Goal: Share content: Distribute website content to other platforms or users

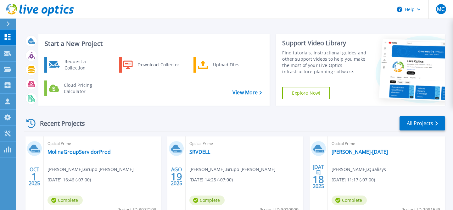
scroll to position [35, 0]
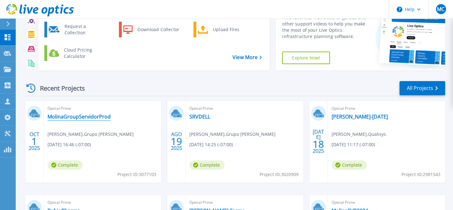
click at [73, 119] on link "MolinaGroupServidorProd" at bounding box center [78, 117] width 63 height 6
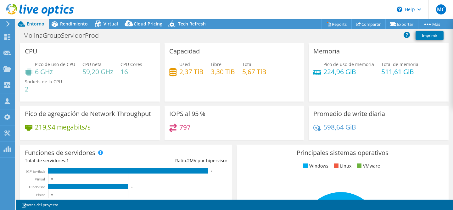
select select "USD"
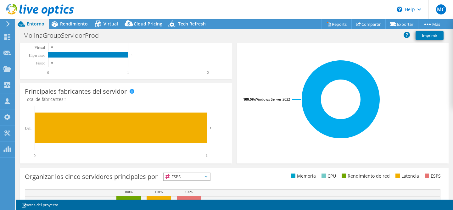
scroll to position [99, 0]
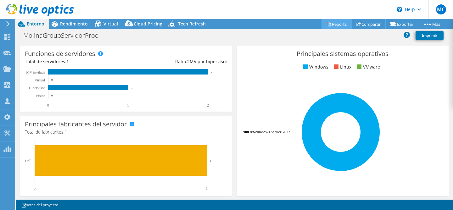
click at [333, 26] on link "Reports" at bounding box center [336, 24] width 30 height 10
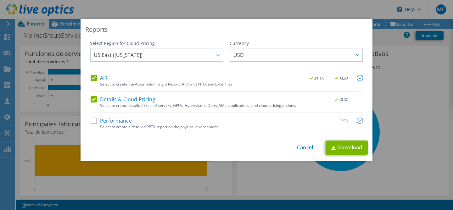
click at [119, 124] on label "Performance" at bounding box center [111, 121] width 41 height 6
click at [0, 0] on input "Performance" at bounding box center [0, 0] width 0 height 0
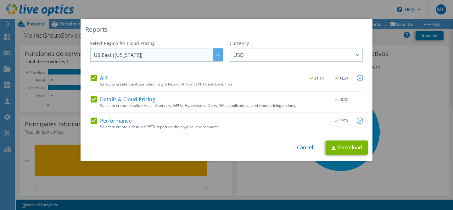
click at [213, 58] on div at bounding box center [218, 54] width 10 height 13
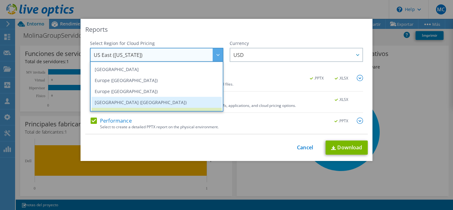
scroll to position [85, 0]
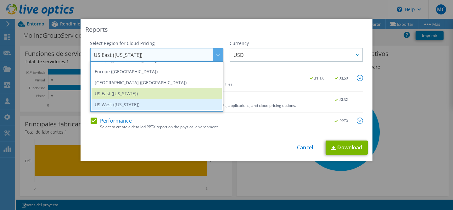
click at [140, 102] on li "US West ([US_STATE])" at bounding box center [157, 104] width 130 height 11
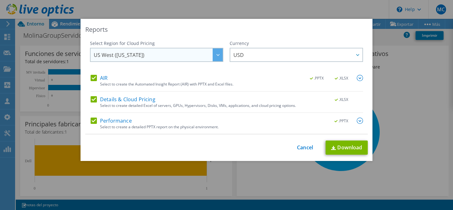
scroll to position [83, 0]
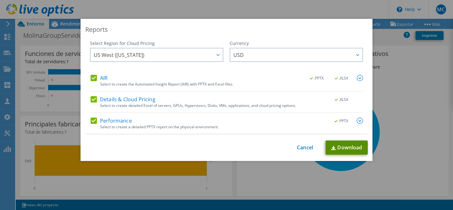
click at [338, 149] on link "Download" at bounding box center [346, 148] width 42 height 14
click at [304, 149] on link "Cancel" at bounding box center [305, 148] width 16 height 6
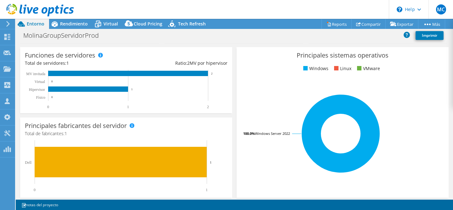
scroll to position [0, 0]
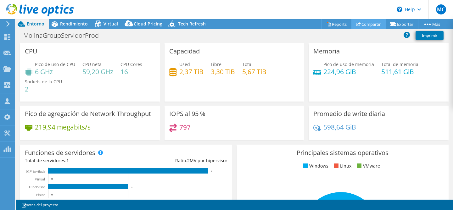
click at [366, 24] on link "Compartir" at bounding box center [368, 24] width 34 height 10
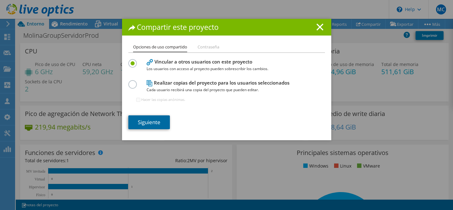
click at [150, 125] on link "Siguiente" at bounding box center [149, 122] width 42 height 14
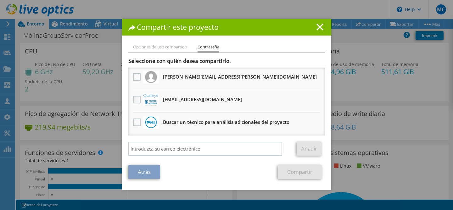
click at [135, 102] on label at bounding box center [137, 100] width 9 height 8
click at [0, 0] on input "checkbox" at bounding box center [0, 0] width 0 height 0
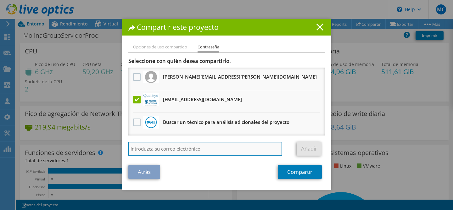
click at [172, 146] on input "search" at bounding box center [205, 149] width 154 height 14
type input "[EMAIL_ADDRESS][DOMAIN_NAME]"
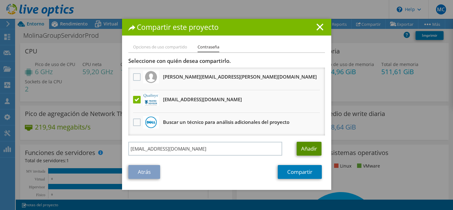
click at [308, 154] on link "Añadir" at bounding box center [309, 149] width 25 height 14
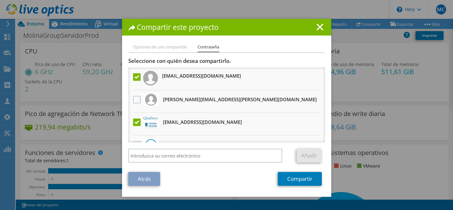
scroll to position [15, 0]
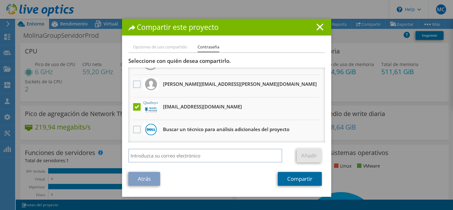
click at [287, 179] on link "Compartir" at bounding box center [300, 179] width 44 height 14
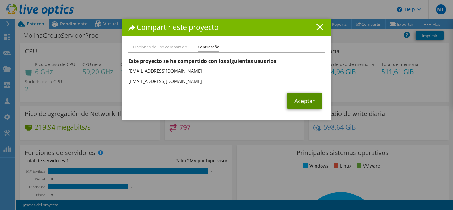
click at [300, 105] on link "Aceptar" at bounding box center [304, 101] width 35 height 16
